Goal: Transaction & Acquisition: Purchase product/service

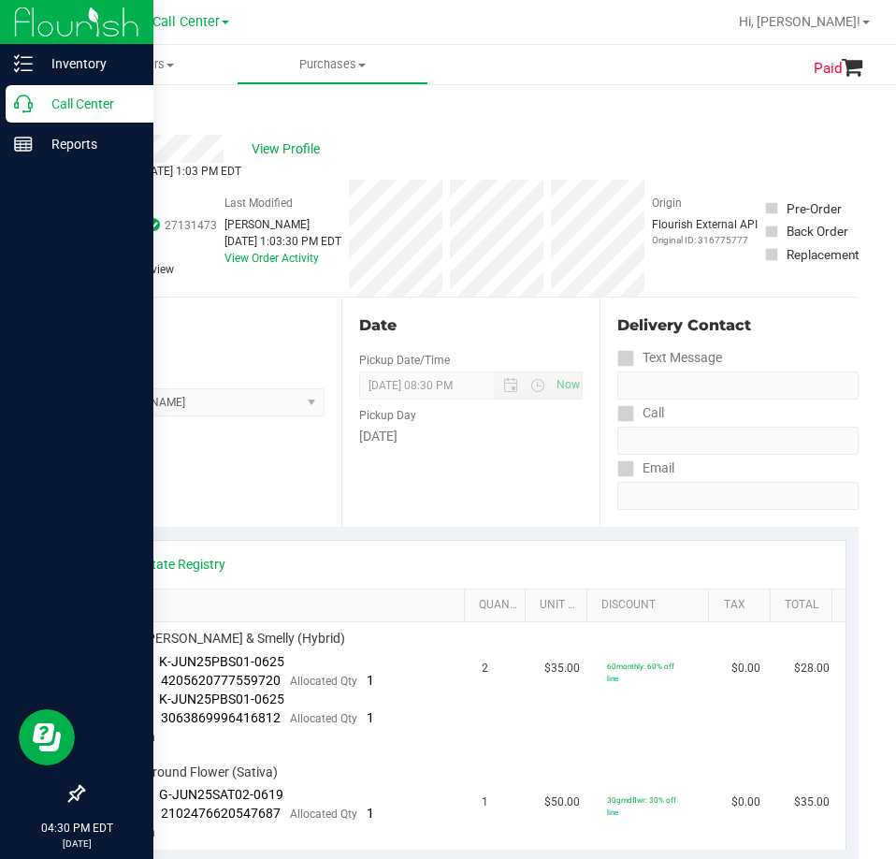
click at [32, 96] on icon at bounding box center [23, 104] width 19 height 19
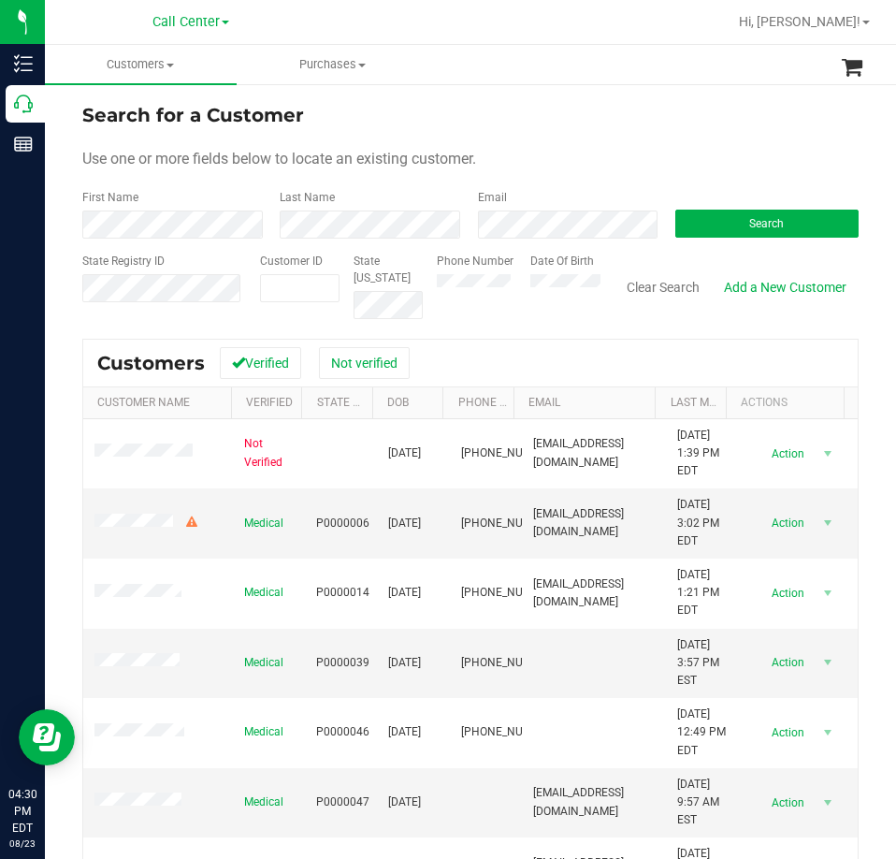
click at [776, 205] on div "Search" at bounding box center [760, 214] width 197 height 50
click at [749, 219] on span "Search" at bounding box center [766, 223] width 35 height 13
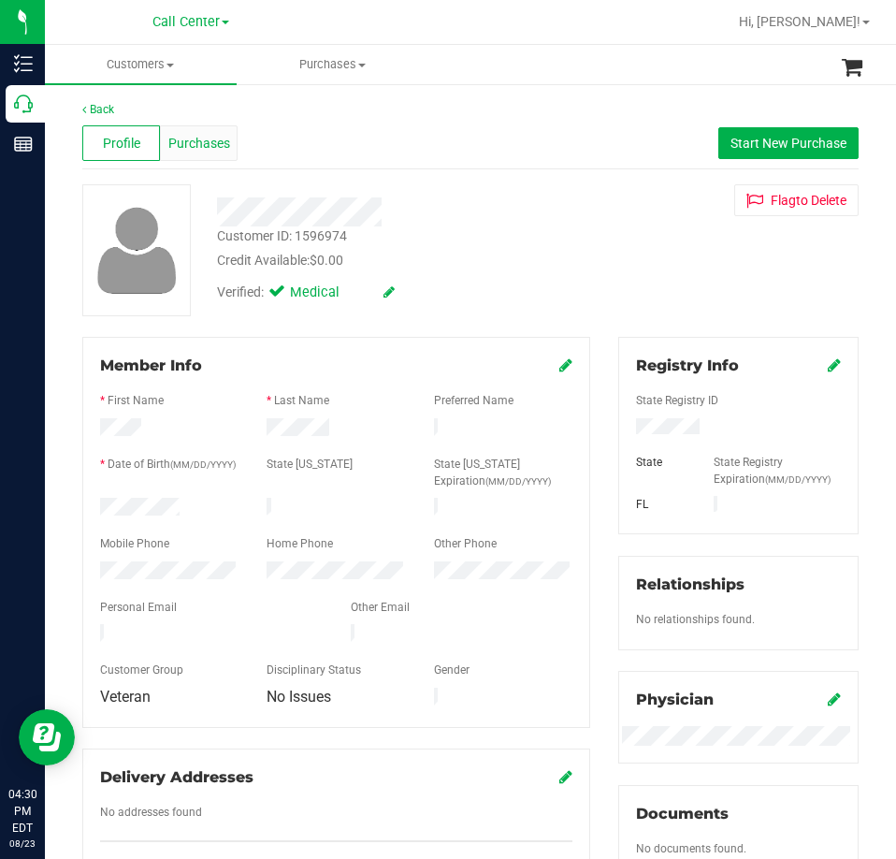
click at [202, 152] on span "Purchases" at bounding box center [199, 144] width 62 height 20
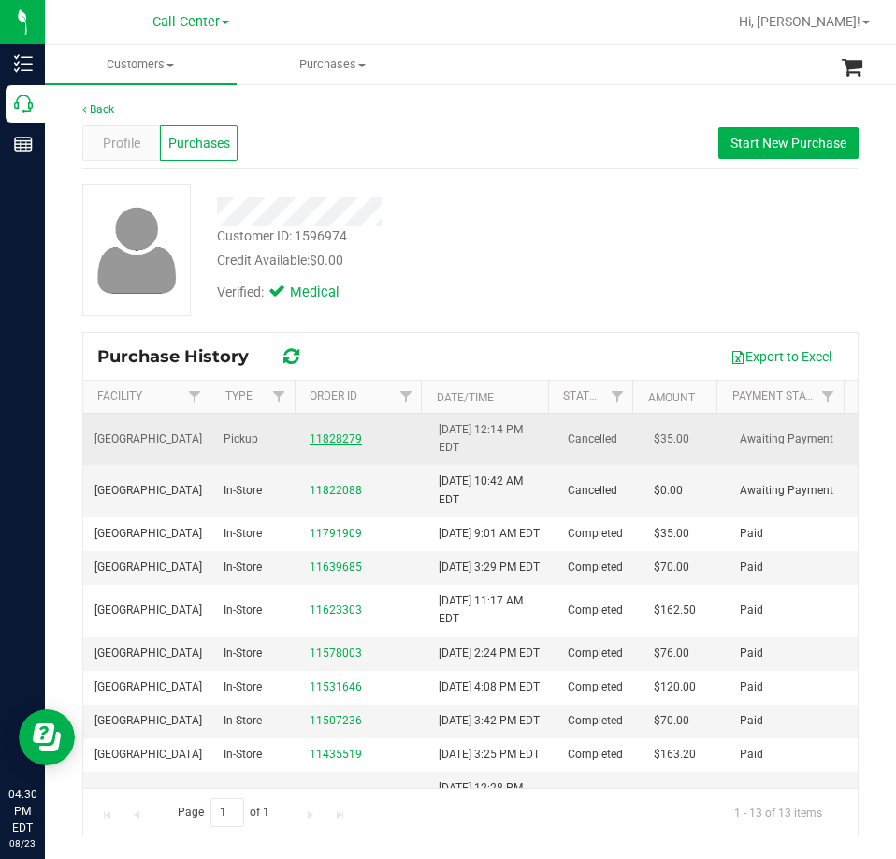
click at [341, 437] on link "11828279" at bounding box center [336, 438] width 52 height 13
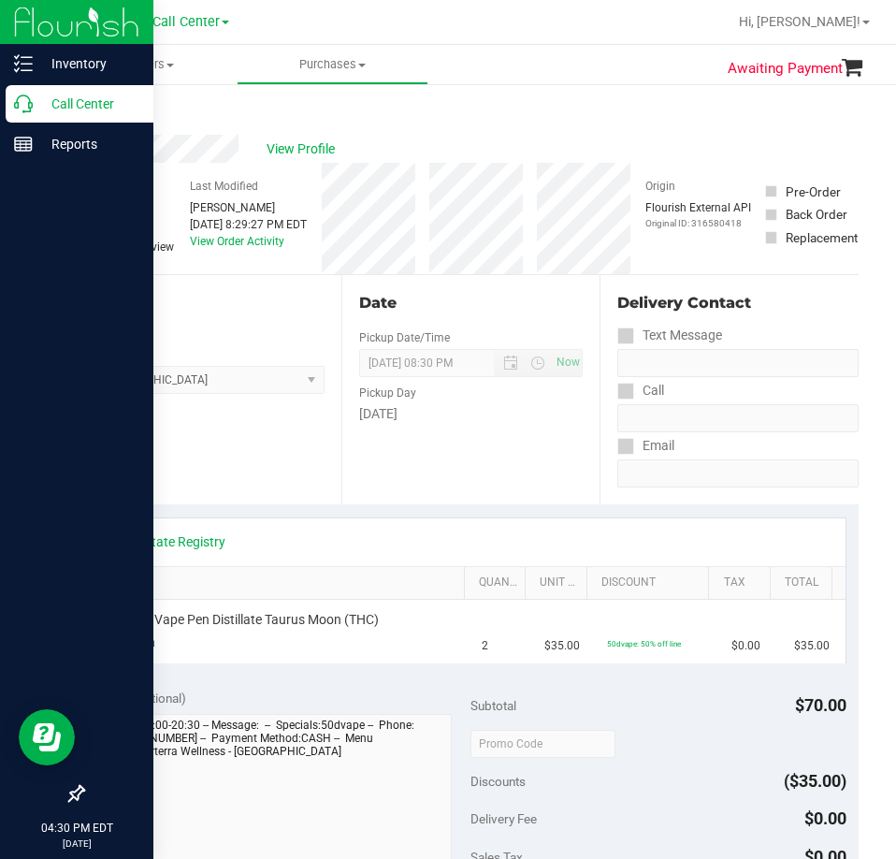
click at [22, 119] on div "Call Center" at bounding box center [80, 103] width 148 height 37
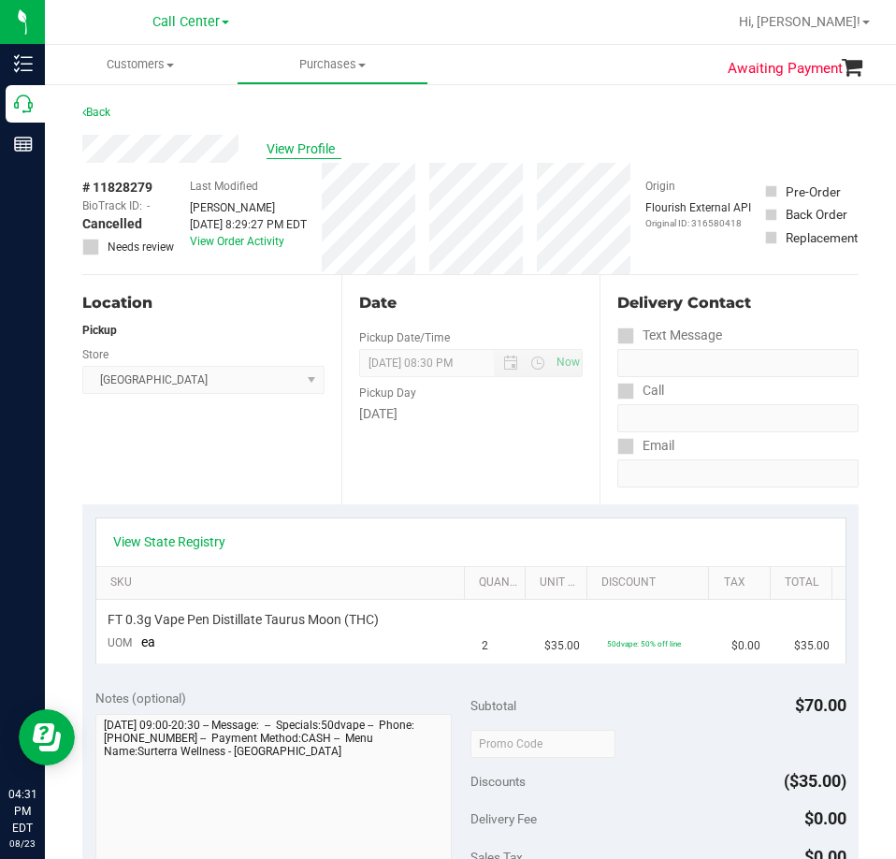
click at [315, 150] on span "View Profile" at bounding box center [304, 149] width 75 height 20
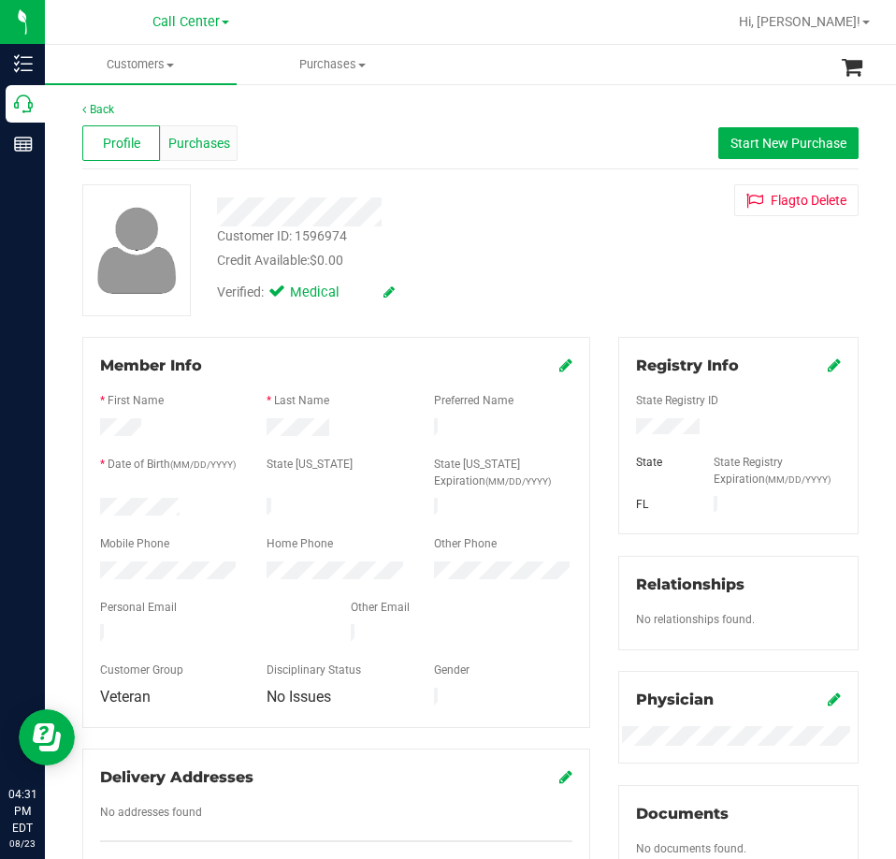
click at [196, 145] on span "Purchases" at bounding box center [199, 144] width 62 height 20
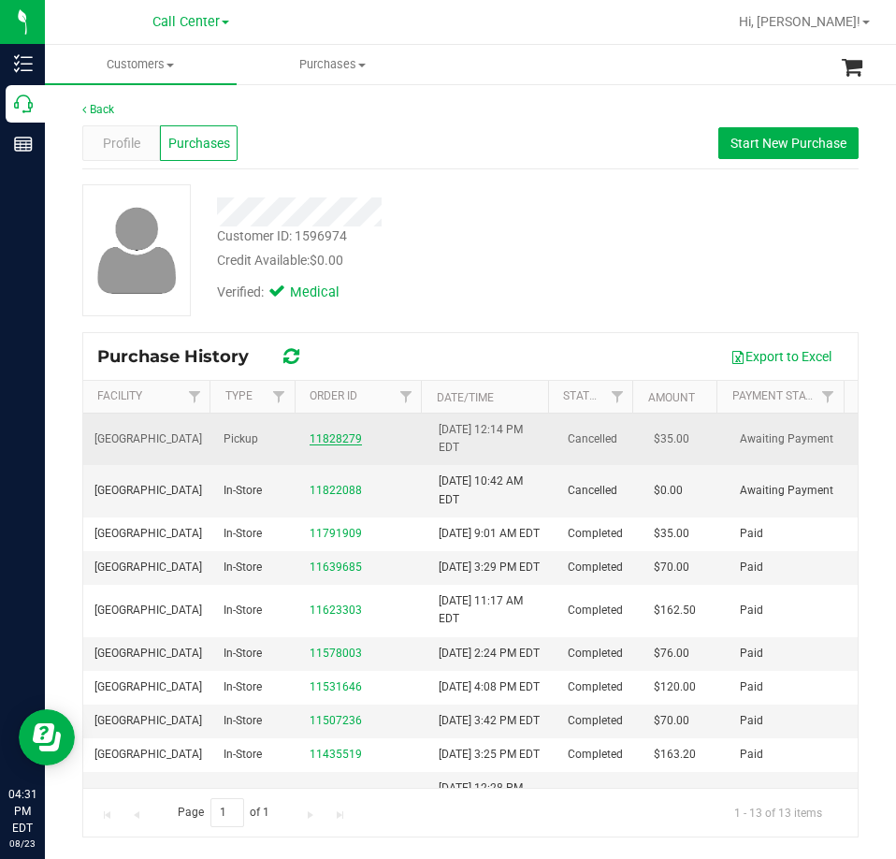
click at [337, 440] on link "11828279" at bounding box center [336, 438] width 52 height 13
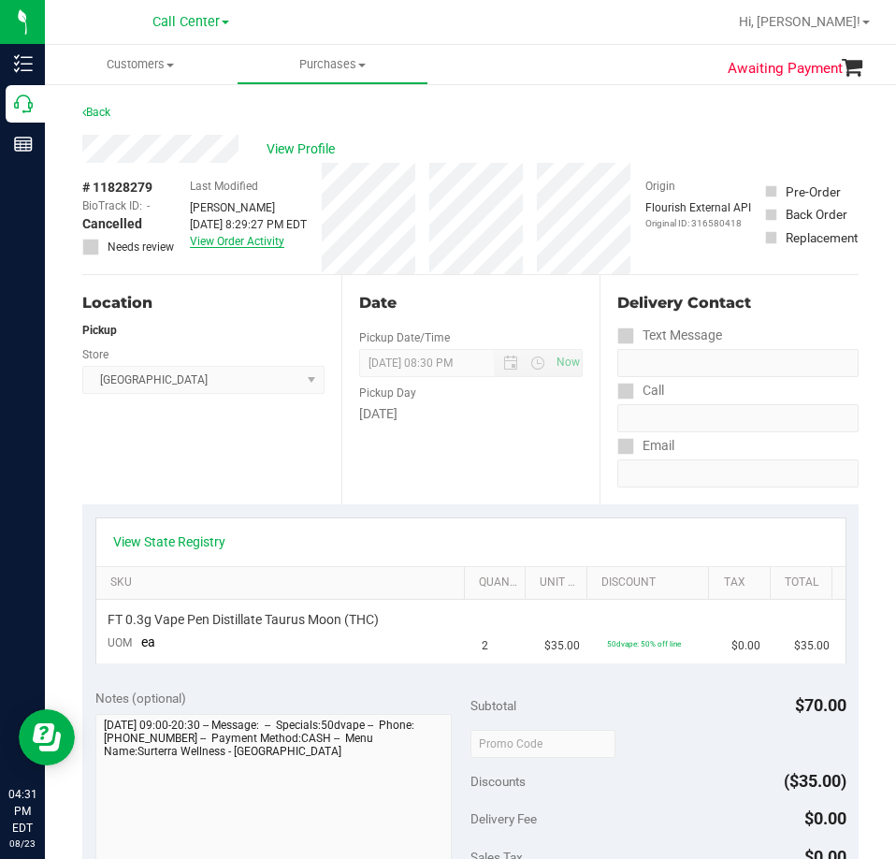
click at [205, 245] on link "View Order Activity" at bounding box center [237, 241] width 95 height 13
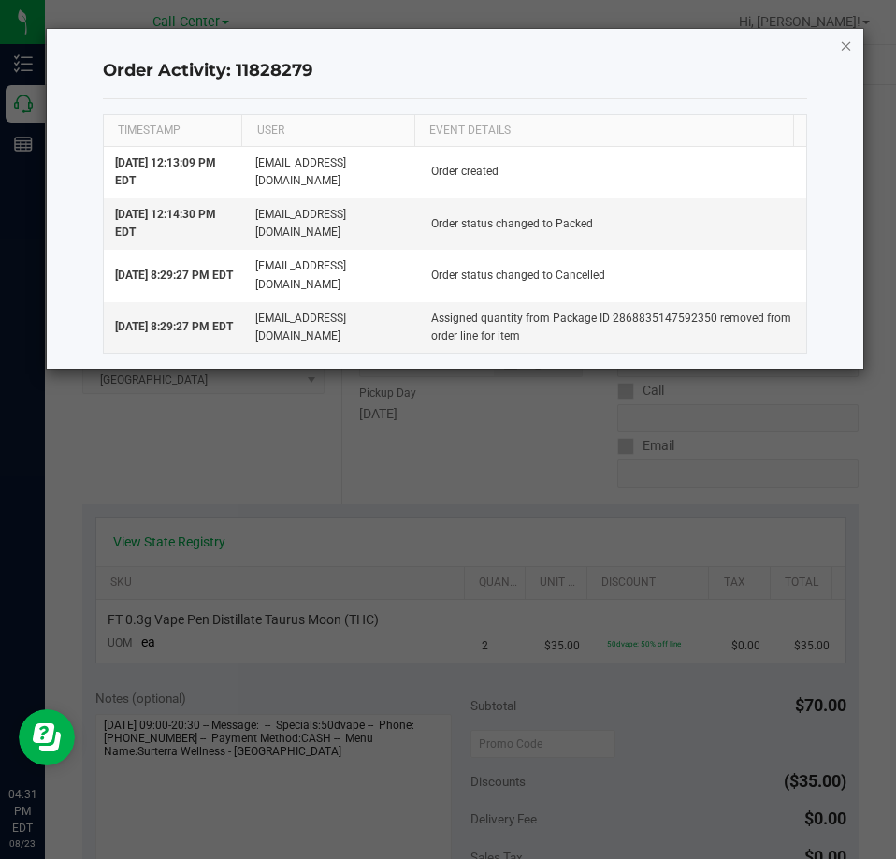
click at [850, 42] on icon "button" at bounding box center [846, 45] width 13 height 22
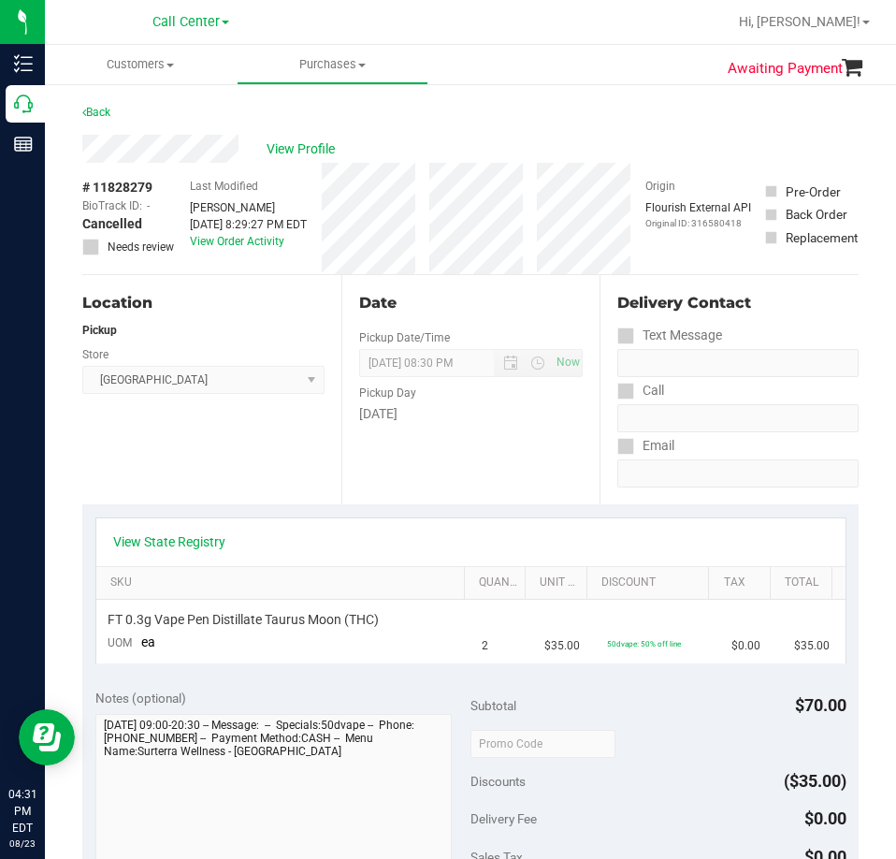
click at [260, 152] on div "View Profile" at bounding box center [470, 149] width 777 height 28
click at [300, 149] on span "View Profile" at bounding box center [304, 149] width 75 height 20
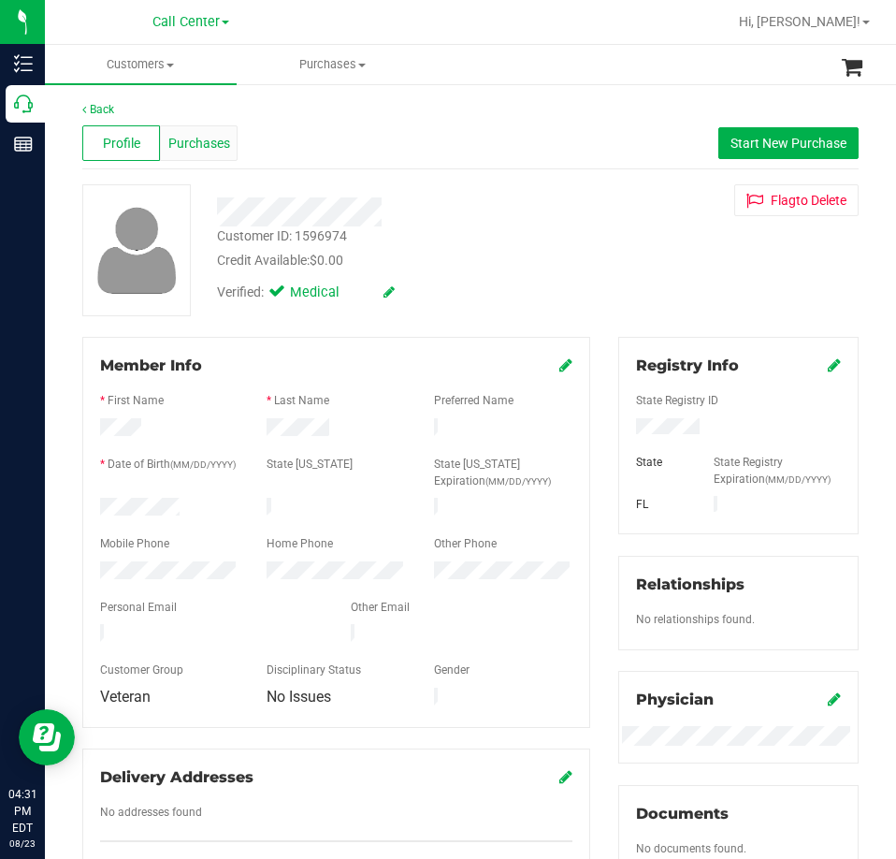
click at [220, 146] on span "Purchases" at bounding box center [199, 144] width 62 height 20
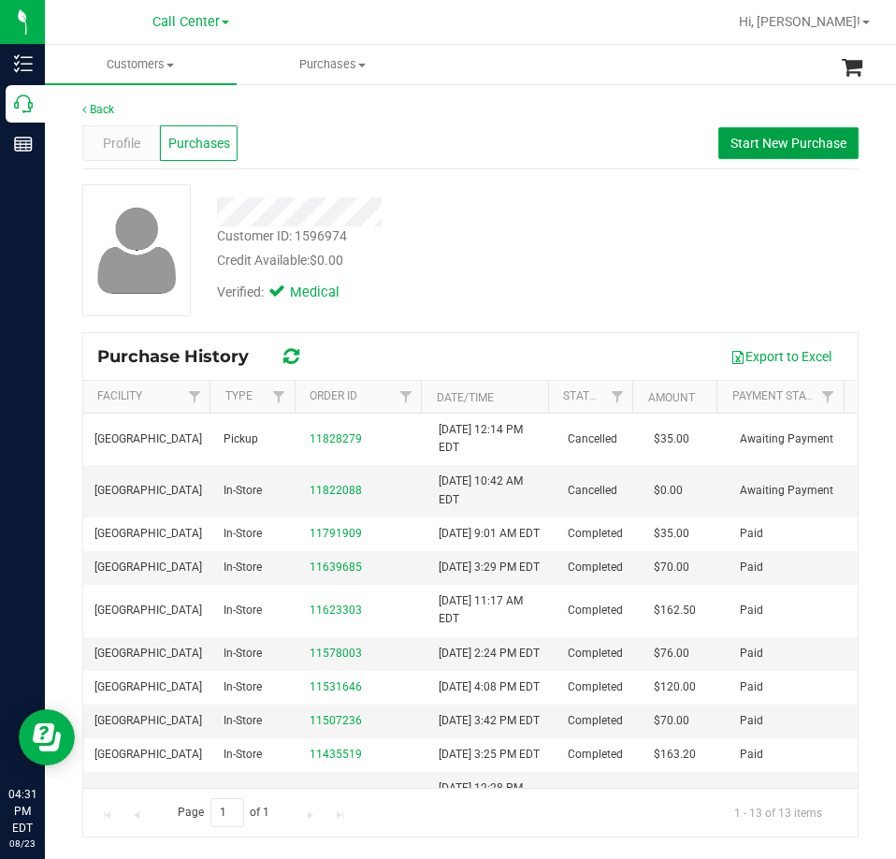
click at [753, 142] on span "Start New Purchase" at bounding box center [789, 143] width 116 height 15
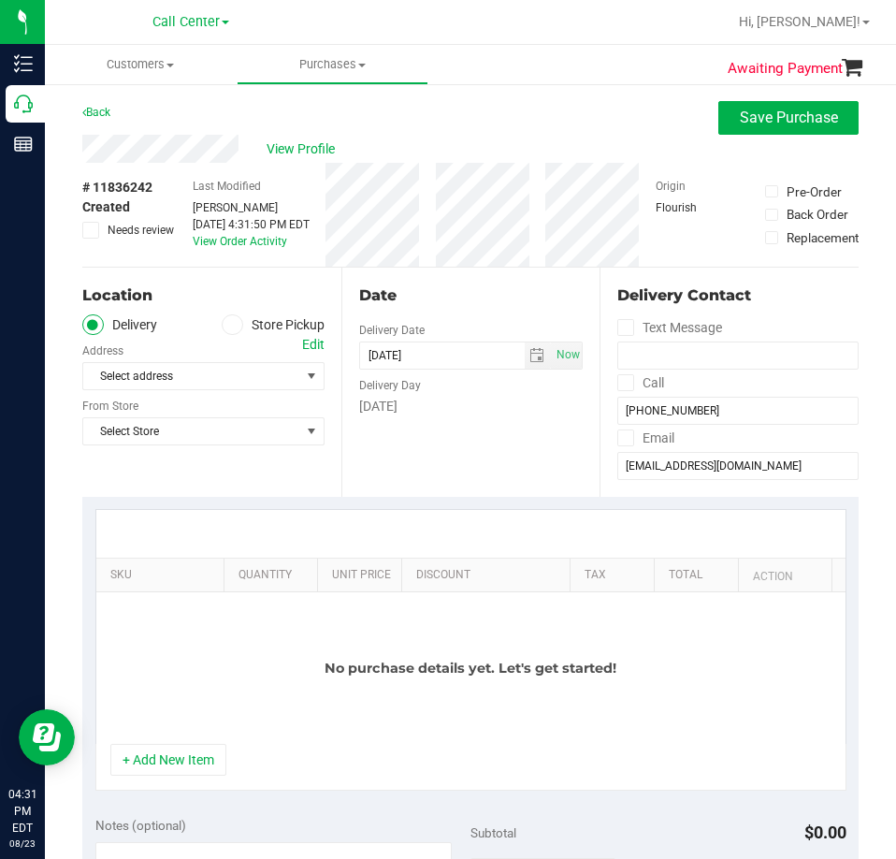
click at [259, 326] on label "Store Pickup" at bounding box center [273, 325] width 103 height 22
click at [0, 0] on input "Store Pickup" at bounding box center [0, 0] width 0 height 0
click at [229, 364] on span "Select Store" at bounding box center [191, 376] width 217 height 26
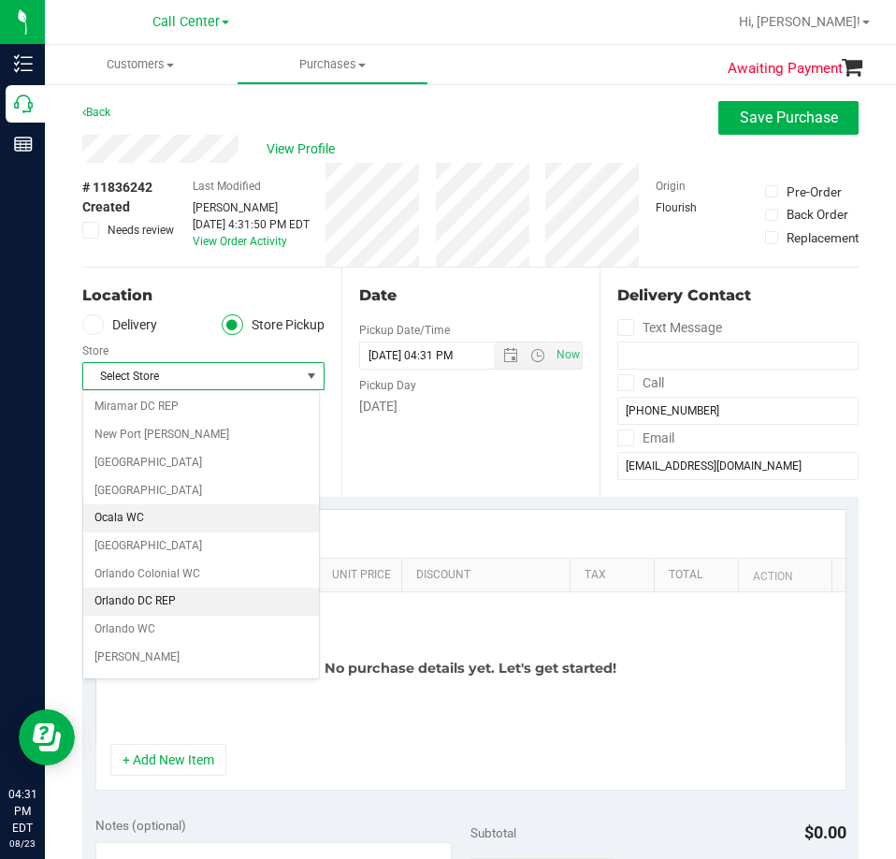
scroll to position [842, 0]
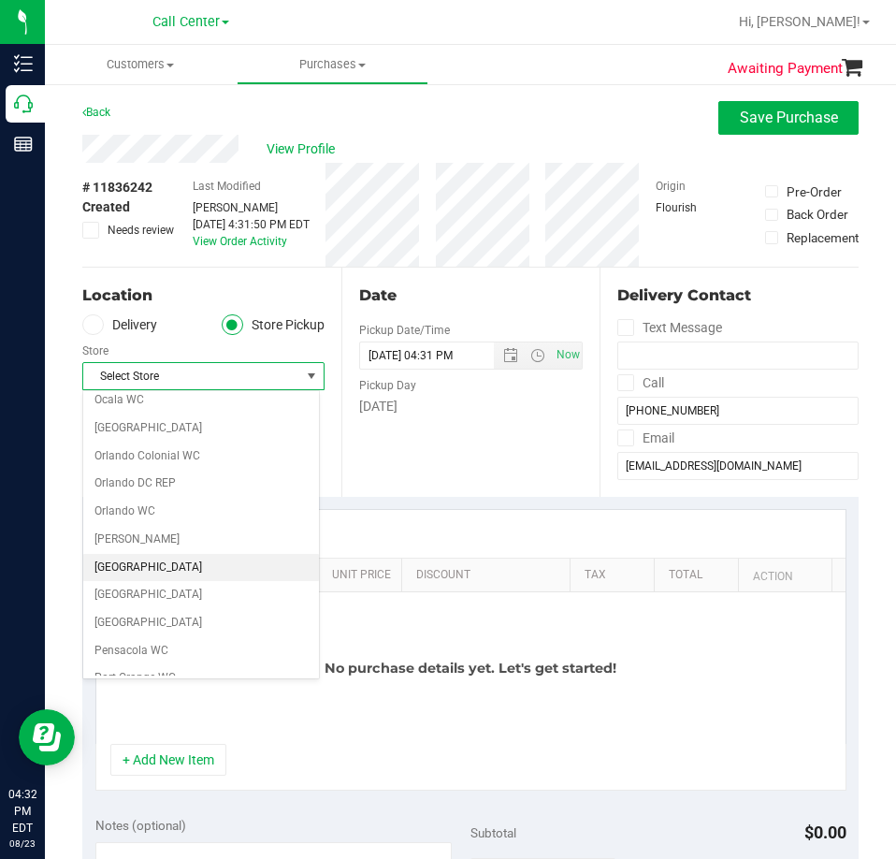
click at [162, 560] on li "[GEOGRAPHIC_DATA]" at bounding box center [201, 568] width 236 height 28
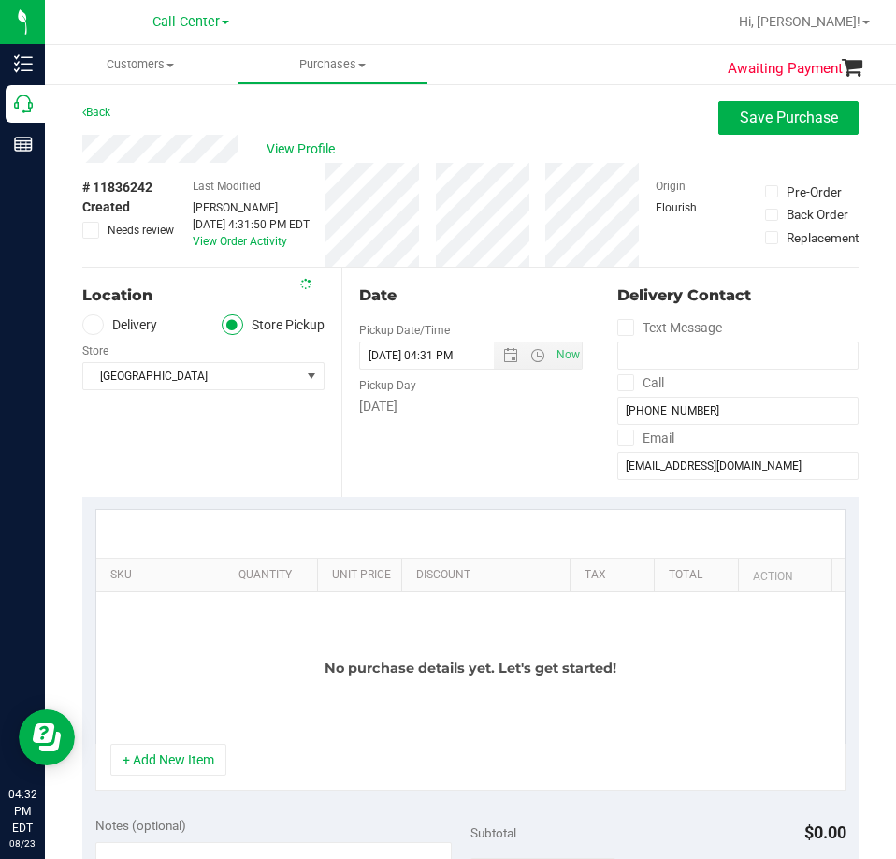
click at [227, 467] on div "Location Delivery Store Pickup Store [GEOGRAPHIC_DATA] WC Select Store [PERSON_…" at bounding box center [211, 382] width 259 height 229
click at [175, 758] on button "+ Add New Item" at bounding box center [168, 760] width 116 height 32
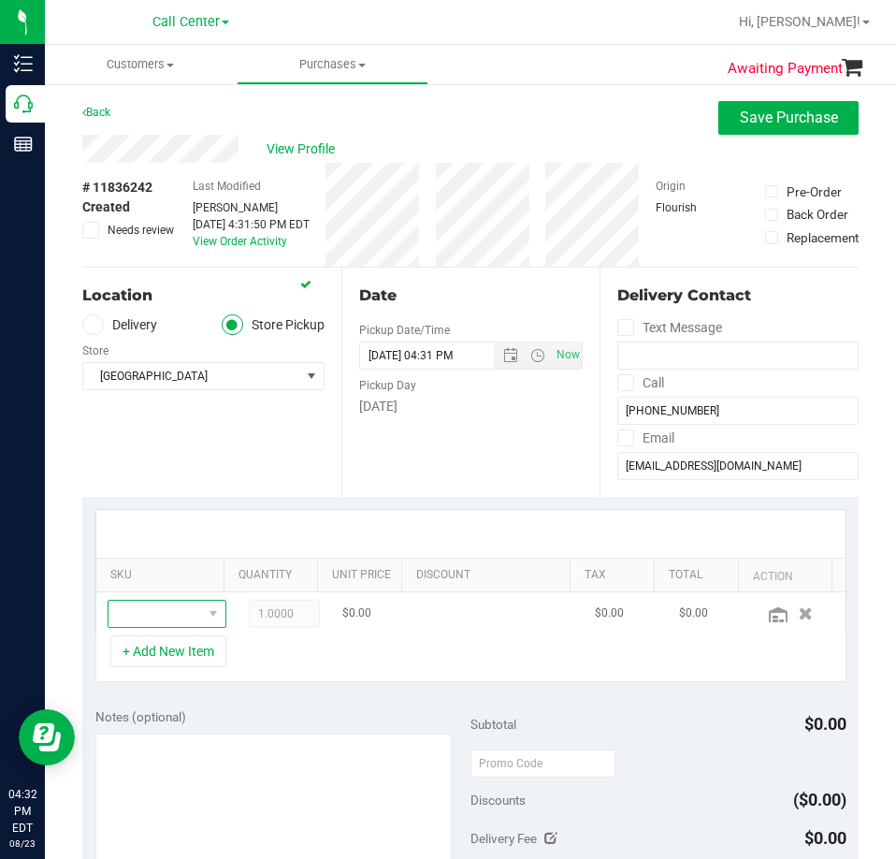
click at [138, 613] on span "NO DATA FOUND" at bounding box center [156, 614] width 94 height 26
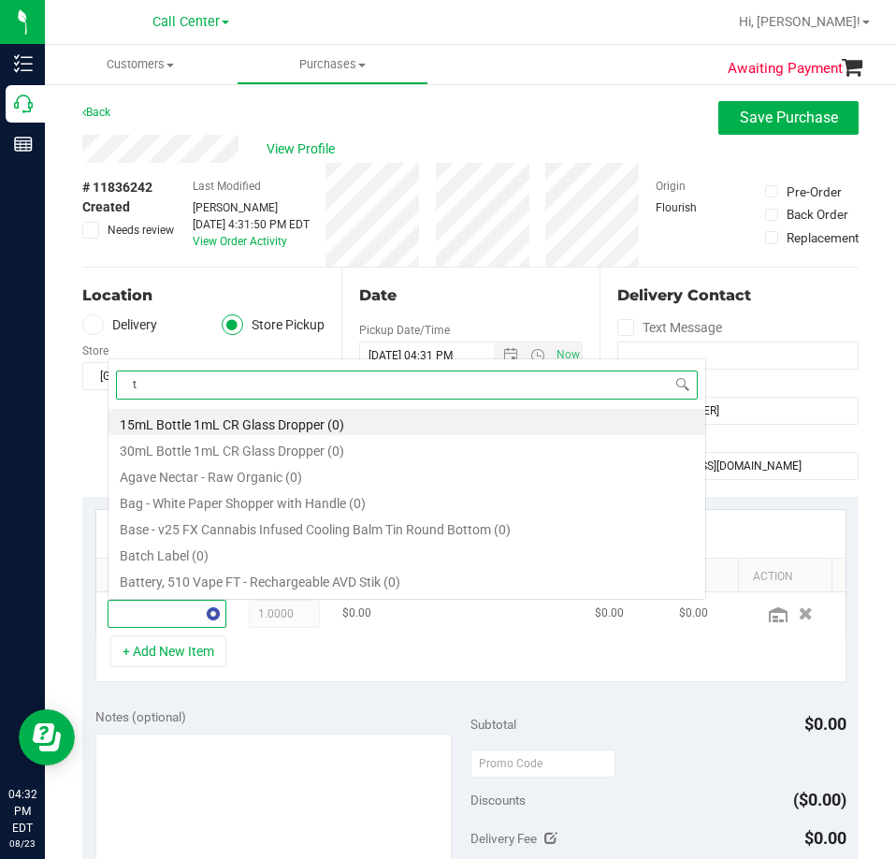
scroll to position [28, 77]
type input "trs"
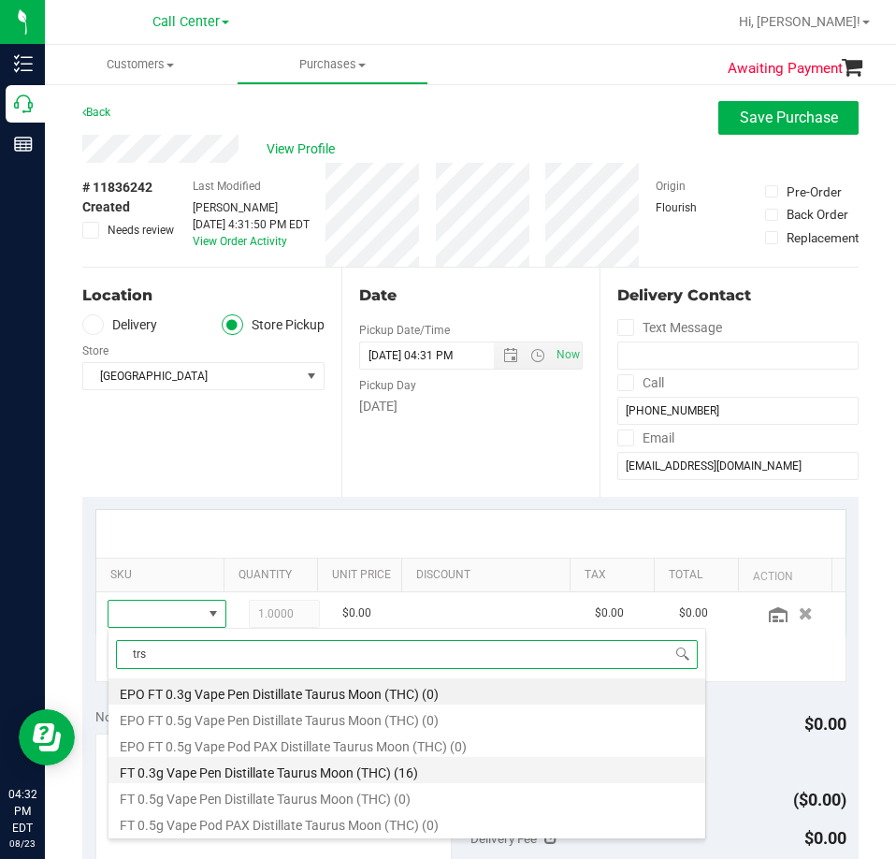
click at [336, 778] on li "FT 0.3g Vape Pen Distillate Taurus Moon (THC) (16)" at bounding box center [407, 770] width 597 height 26
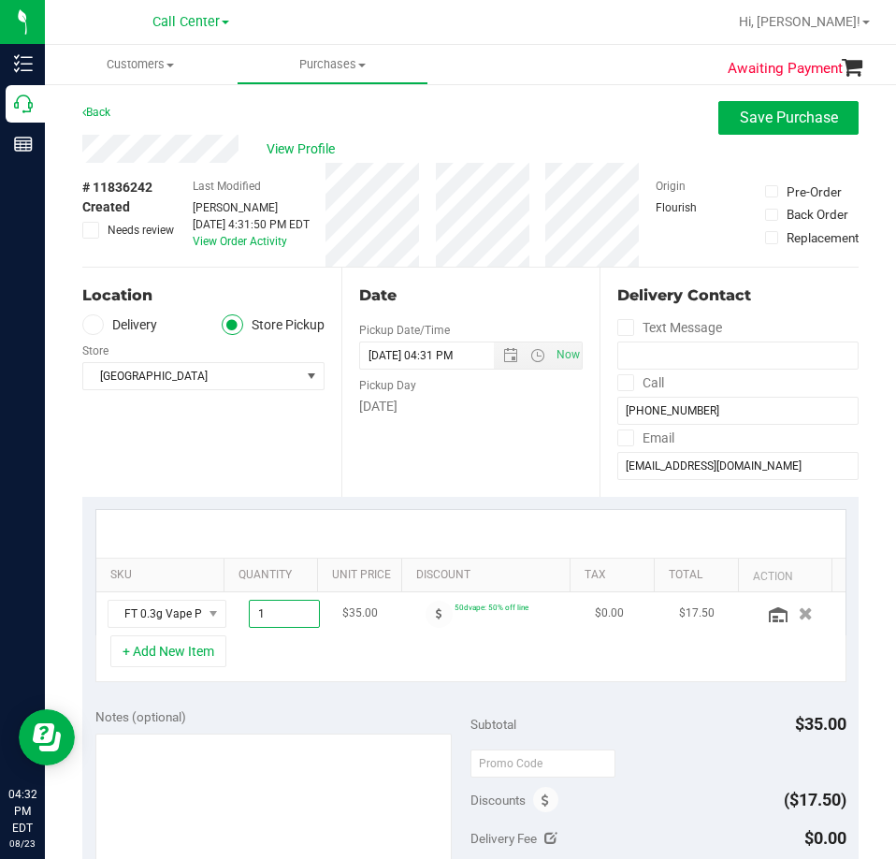
click at [250, 619] on span "1.00 1" at bounding box center [284, 614] width 71 height 28
click at [250, 619] on input "1" at bounding box center [284, 614] width 69 height 26
type input "2"
type input "2.00"
click at [336, 701] on div "Notes (optional) Subtotal $35.00 Discounts ($17.50) Delivery Fee $0.00 Sales Ta…" at bounding box center [470, 863] width 777 height 337
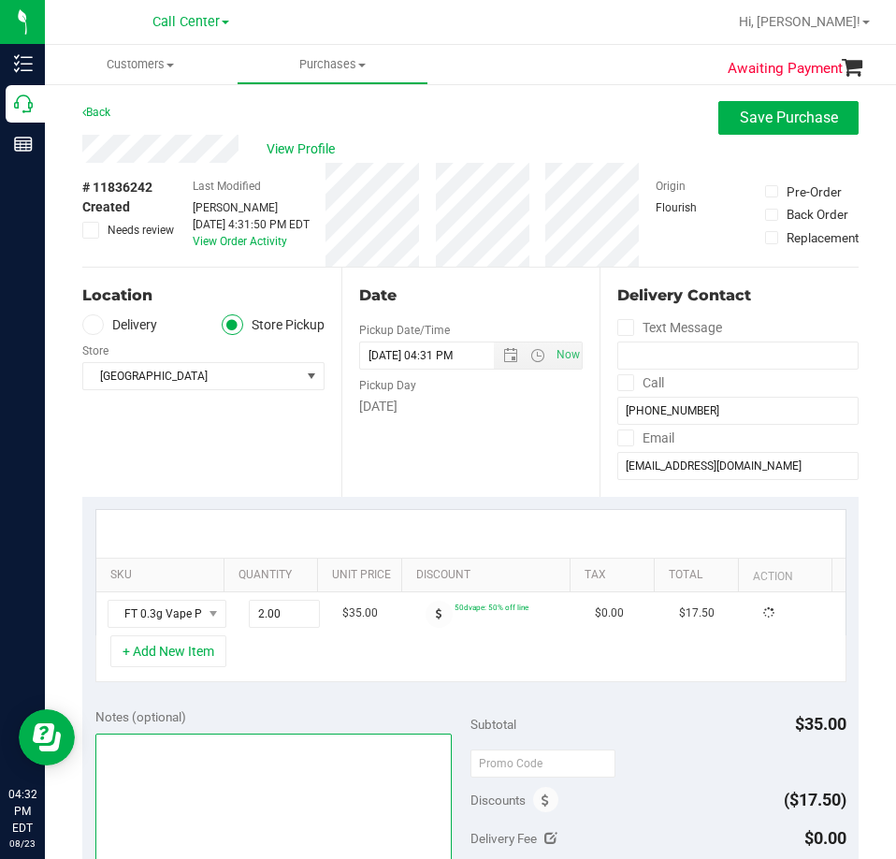
click at [221, 778] on textarea at bounding box center [273, 824] width 357 height 180
type textarea "CC"
click at [196, 471] on div "Location Delivery Store Pickup Store [GEOGRAPHIC_DATA] WC Select Store [PERSON_…" at bounding box center [211, 382] width 259 height 229
click at [788, 105] on button "Save Purchase" at bounding box center [789, 118] width 140 height 34
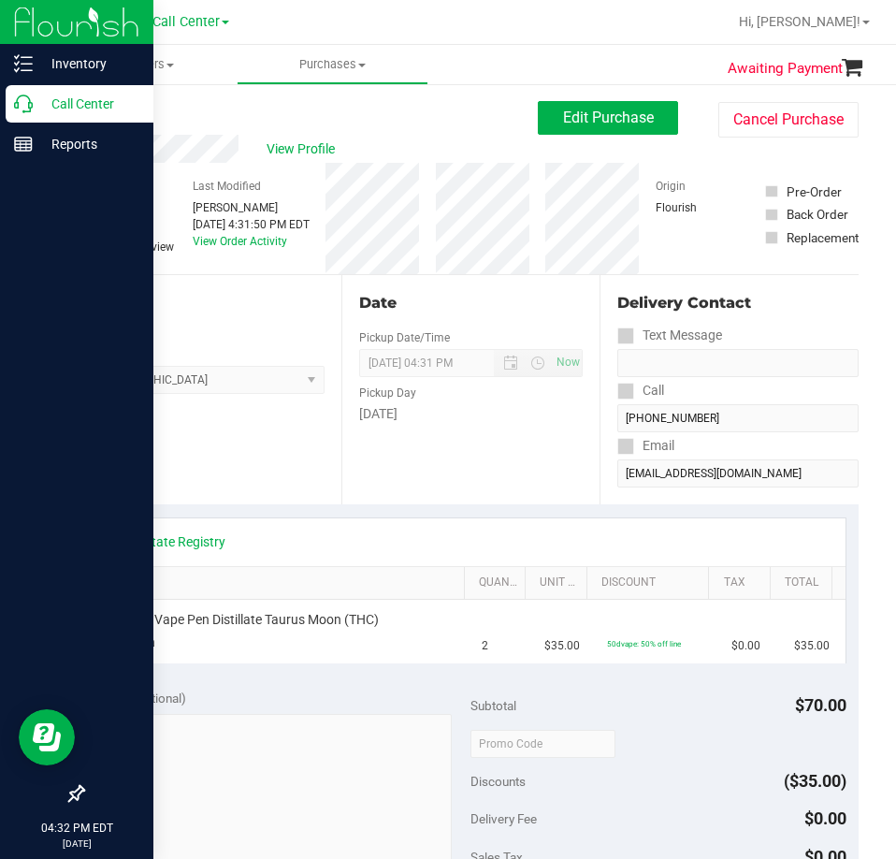
click at [35, 113] on p "Call Center" at bounding box center [89, 104] width 112 height 22
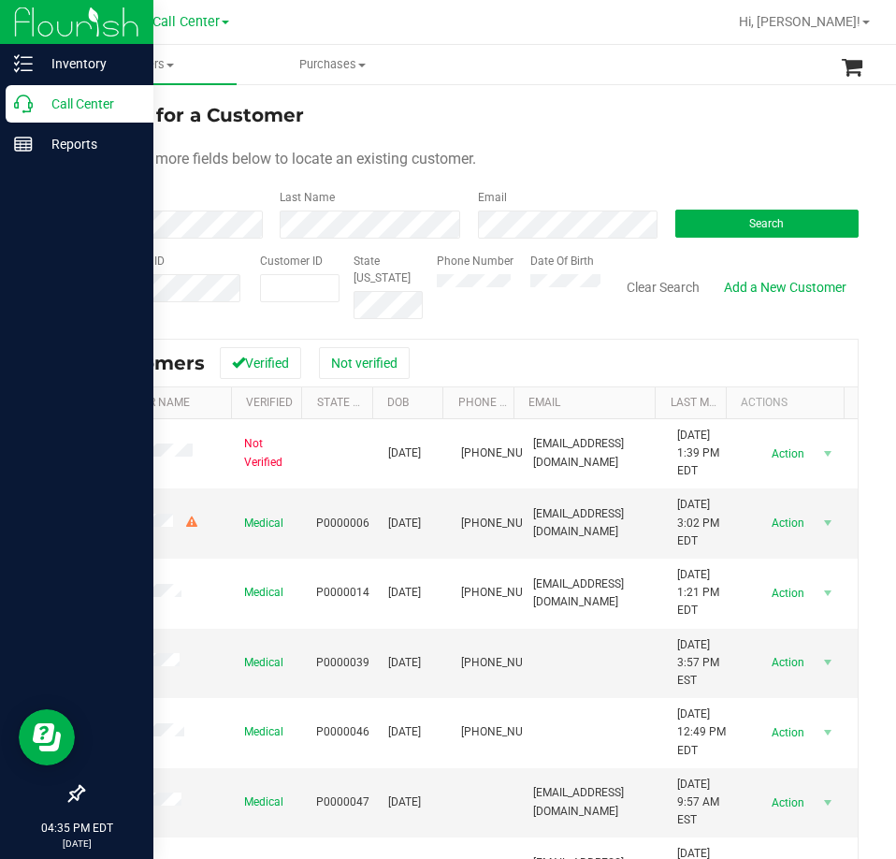
click at [37, 109] on p "Call Center" at bounding box center [89, 104] width 112 height 22
click at [27, 103] on icon at bounding box center [23, 104] width 19 height 19
drag, startPoint x: 703, startPoint y: 221, endPoint x: 36, endPoint y: 565, distance: 749.9
click at [702, 221] on button "Search" at bounding box center [767, 224] width 183 height 28
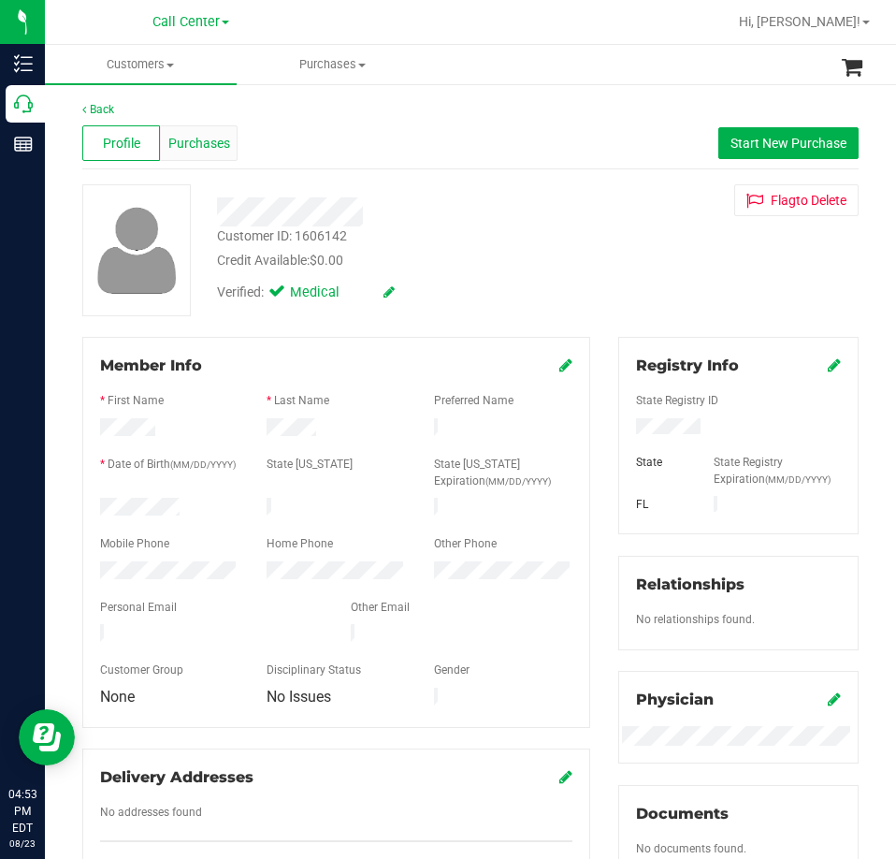
click at [208, 141] on span "Purchases" at bounding box center [199, 144] width 62 height 20
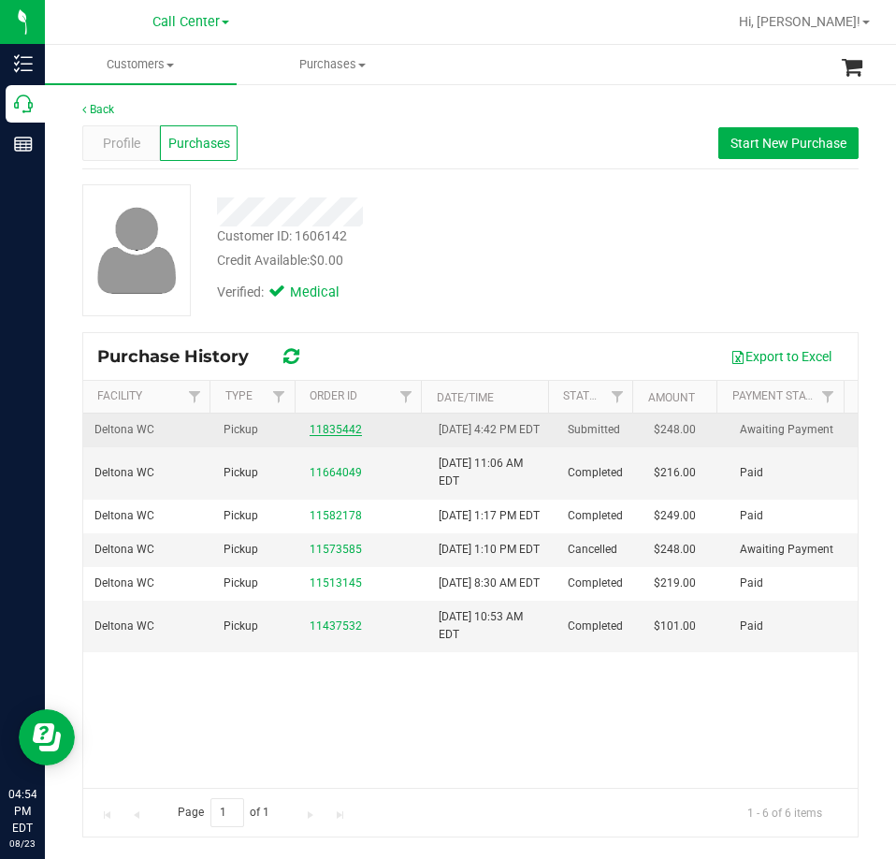
click at [338, 436] on link "11835442" at bounding box center [336, 429] width 52 height 13
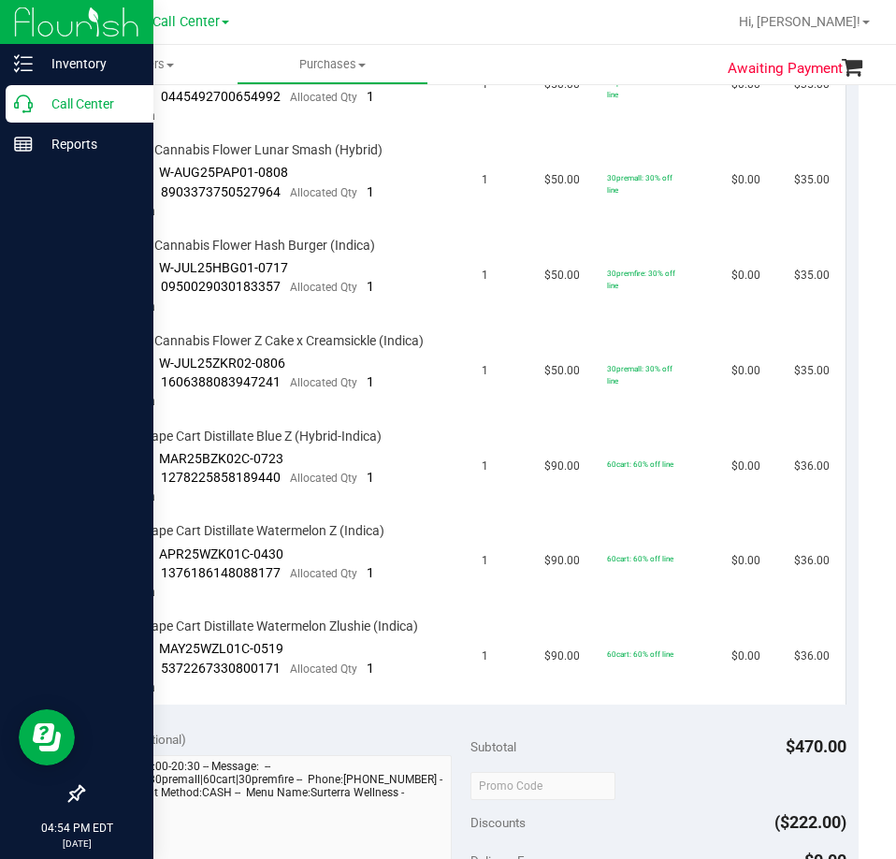
scroll to position [187, 0]
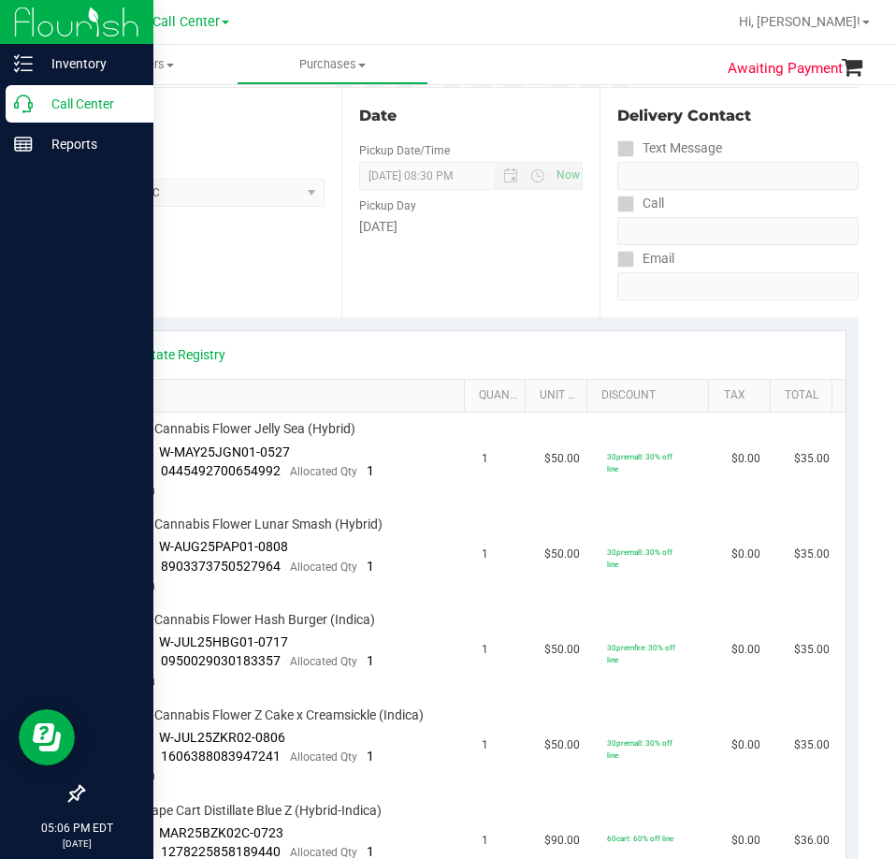
click at [32, 101] on icon at bounding box center [23, 104] width 19 height 19
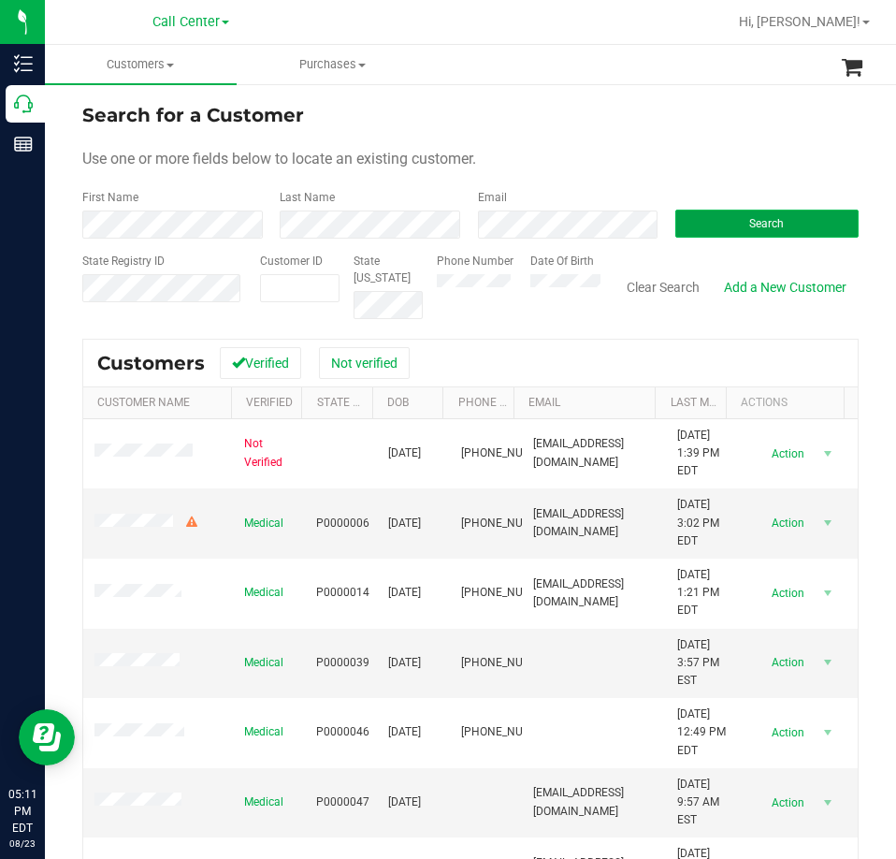
click at [803, 211] on button "Search" at bounding box center [767, 224] width 183 height 28
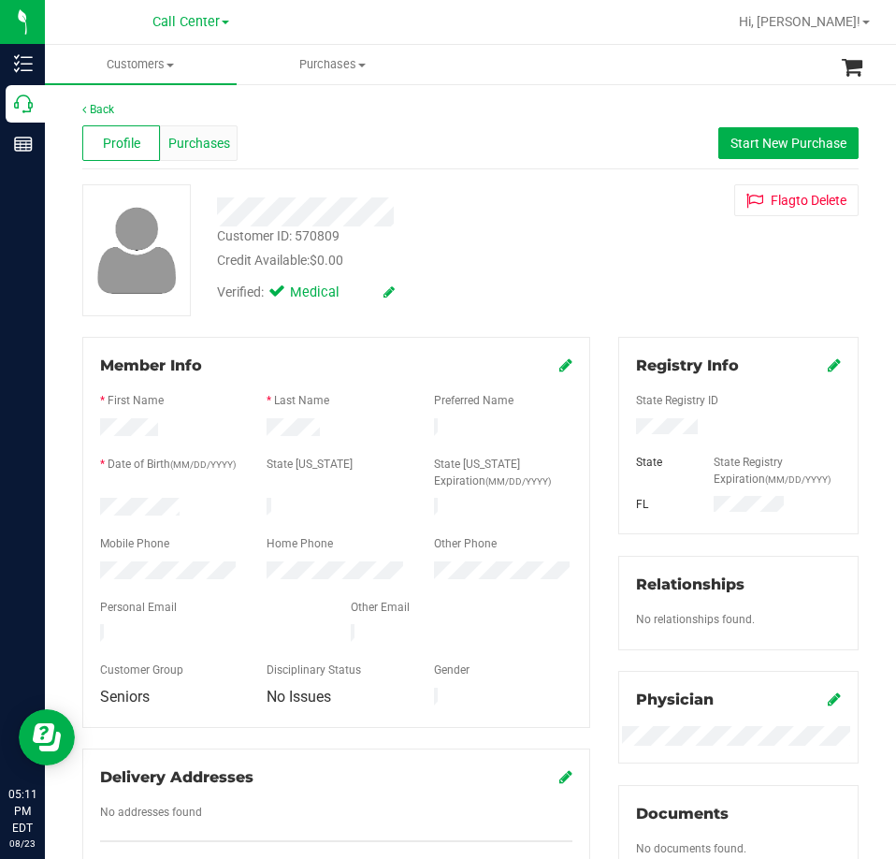
click at [197, 139] on span "Purchases" at bounding box center [199, 144] width 62 height 20
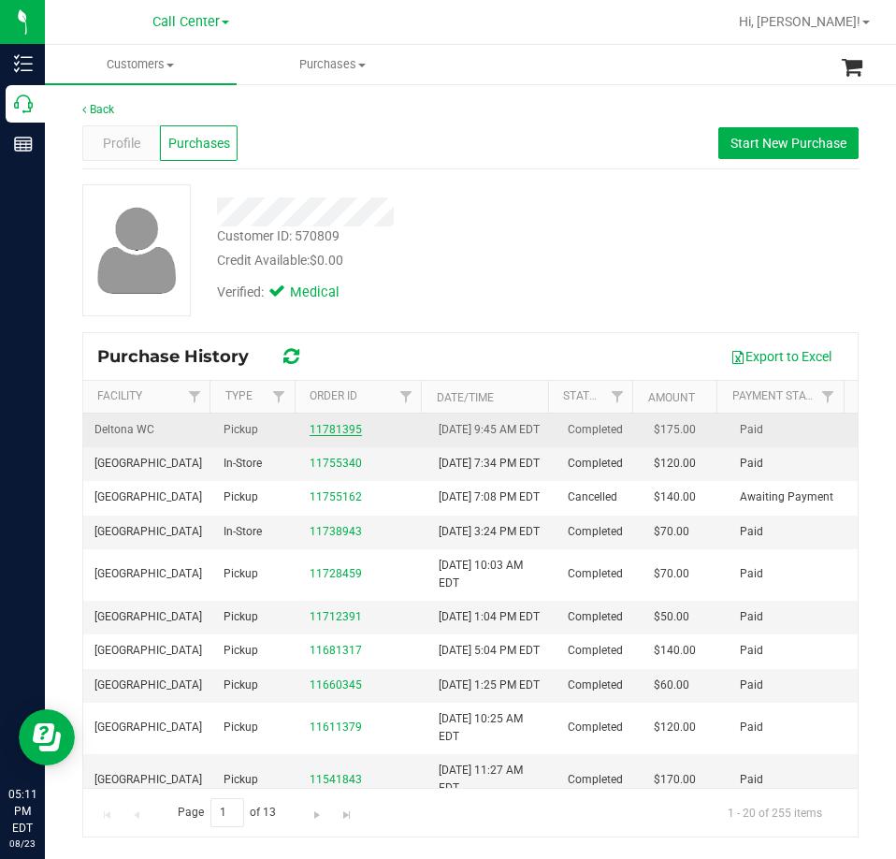
click at [329, 436] on link "11781395" at bounding box center [336, 429] width 52 height 13
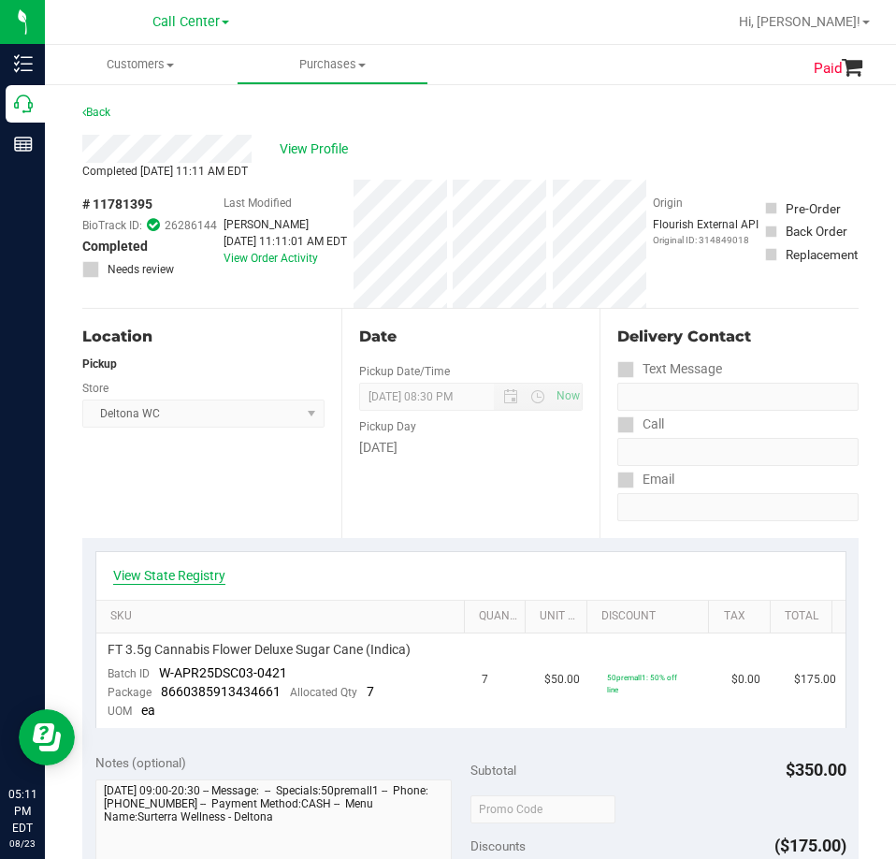
click at [159, 575] on link "View State Registry" at bounding box center [169, 575] width 112 height 19
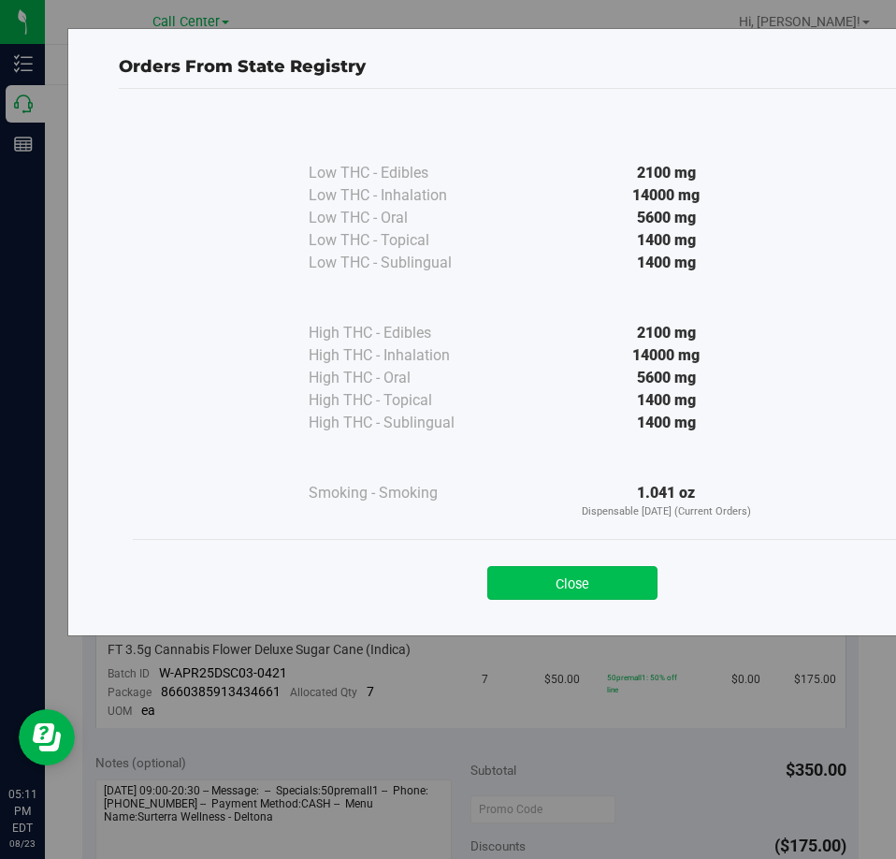
click at [599, 580] on button "Close" at bounding box center [572, 583] width 170 height 34
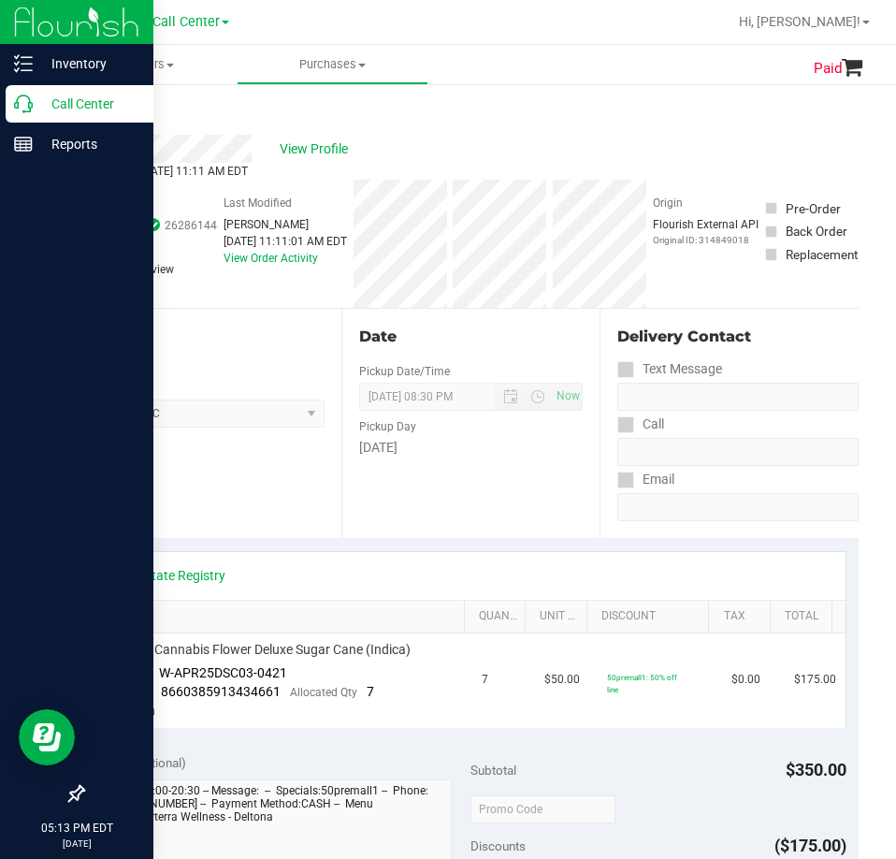
click at [33, 106] on p "Call Center" at bounding box center [89, 104] width 112 height 22
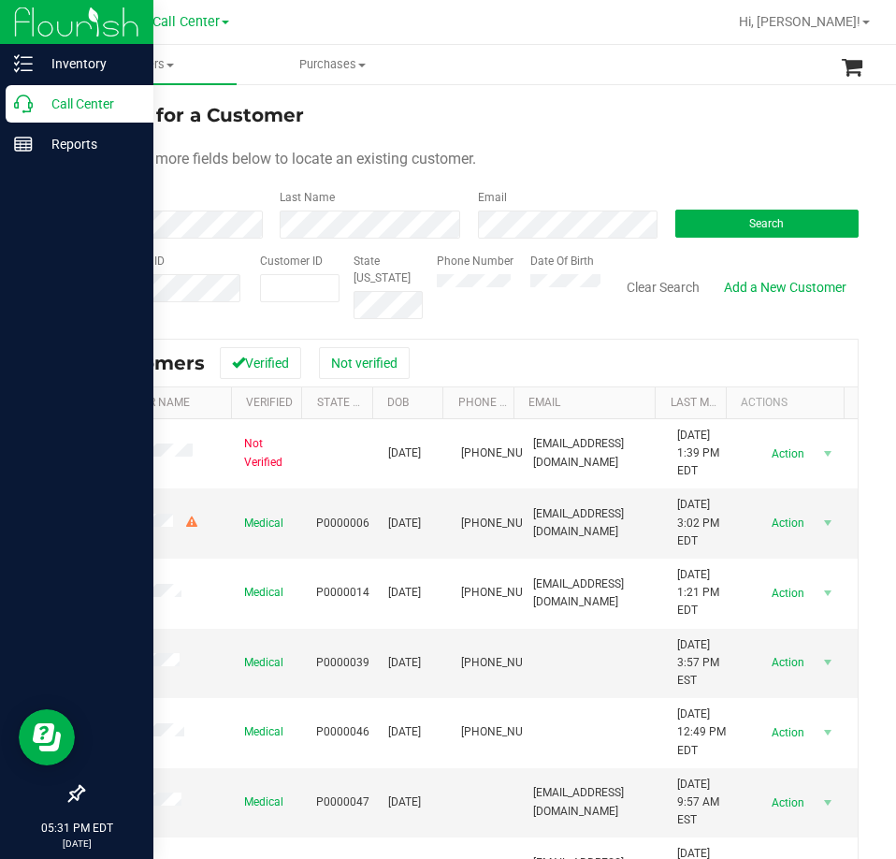
click at [44, 110] on p "Call Center" at bounding box center [89, 104] width 112 height 22
click at [31, 105] on icon at bounding box center [23, 104] width 19 height 19
click at [36, 108] on p "Call Center" at bounding box center [89, 104] width 112 height 22
click at [40, 110] on p "Call Center" at bounding box center [89, 104] width 112 height 22
click at [41, 110] on p "Call Center" at bounding box center [89, 104] width 112 height 22
